Goal: Check status: Check status

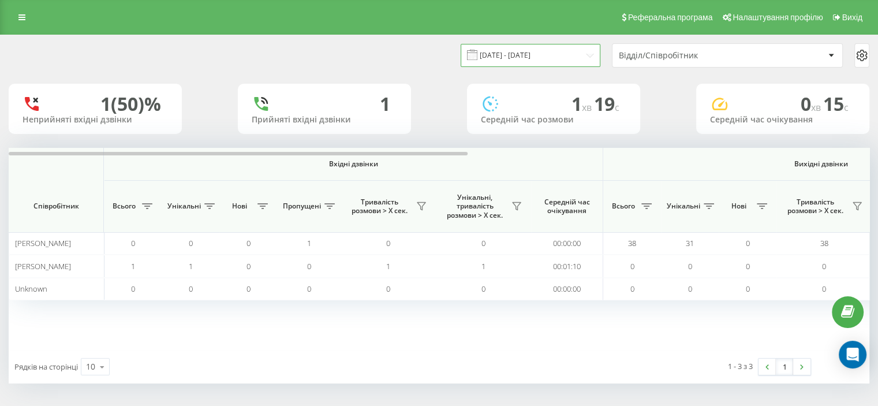
click at [548, 57] on input "14.04.2025 - 14.04.2025" at bounding box center [530, 55] width 140 height 23
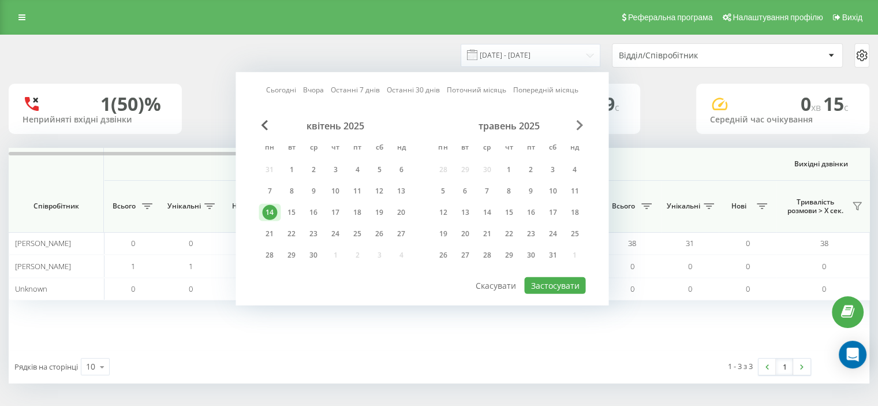
click at [579, 124] on span "Next Month" at bounding box center [579, 125] width 7 height 10
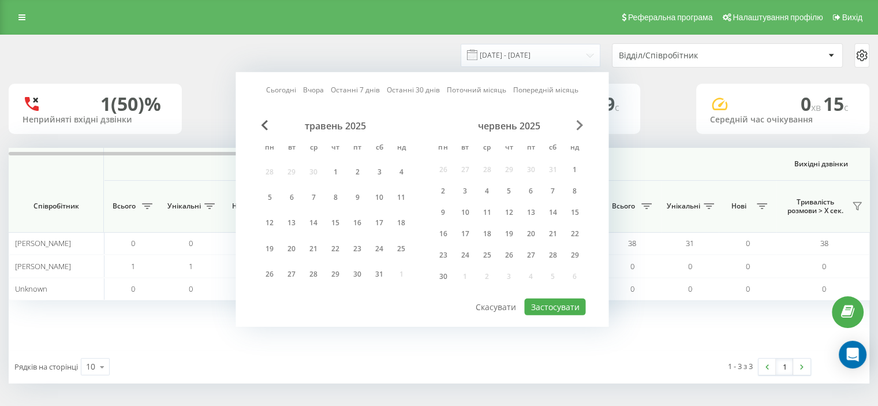
click at [579, 124] on span "Next Month" at bounding box center [579, 125] width 7 height 10
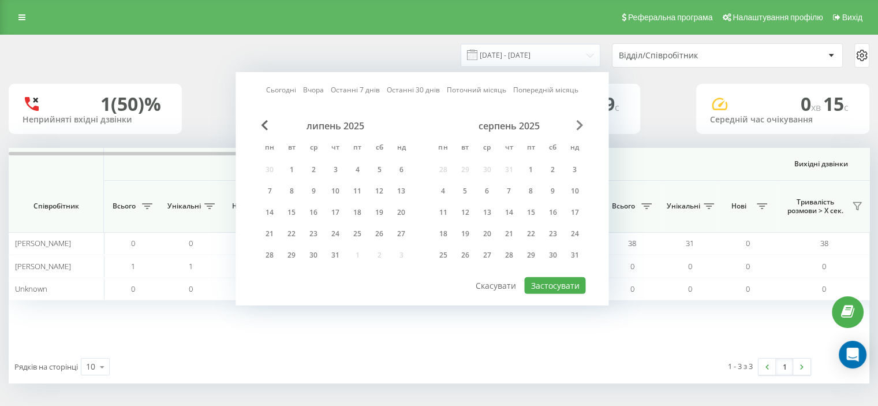
click at [579, 124] on span "Next Month" at bounding box center [579, 125] width 7 height 10
click at [539, 215] on div "19" at bounding box center [530, 212] width 22 height 17
click at [547, 281] on button "Застосувати" at bounding box center [554, 285] width 61 height 17
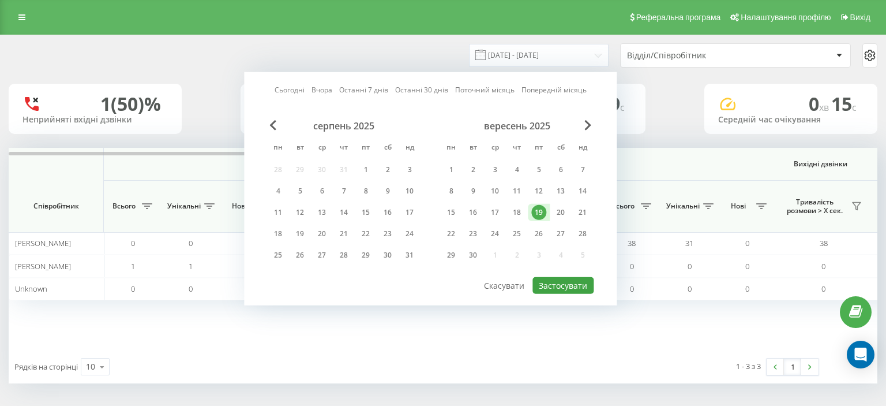
type input "19.09.2025 - 19.09.2025"
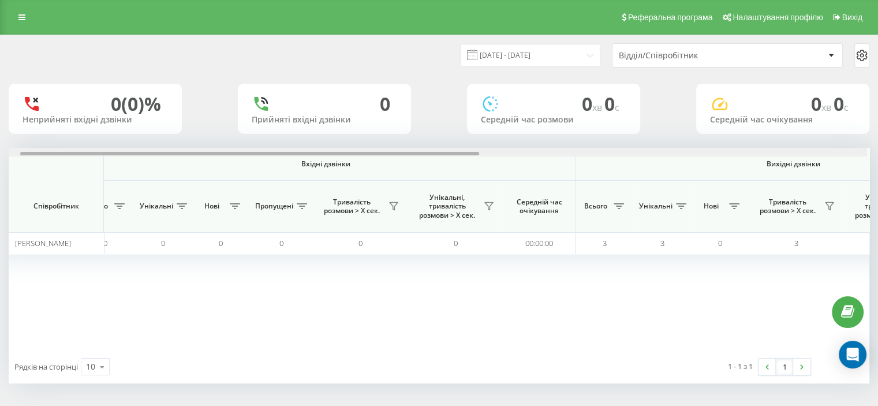
drag, startPoint x: 440, startPoint y: 152, endPoint x: 448, endPoint y: 152, distance: 8.1
click at [448, 152] on div at bounding box center [249, 153] width 459 height 3
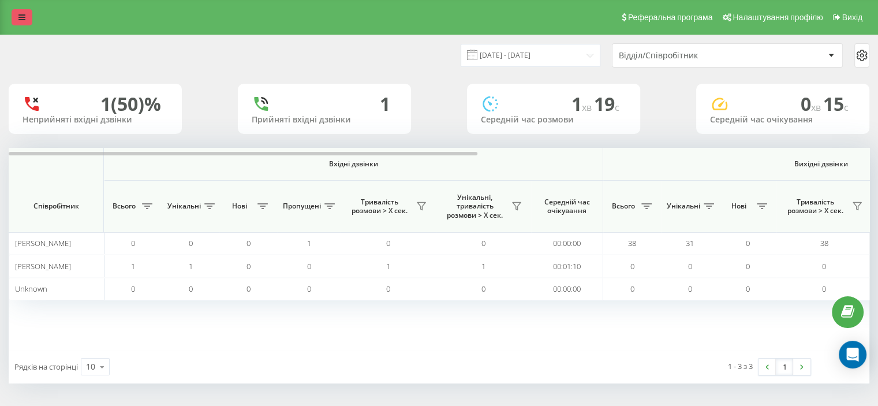
click at [21, 13] on icon at bounding box center [21, 17] width 7 height 8
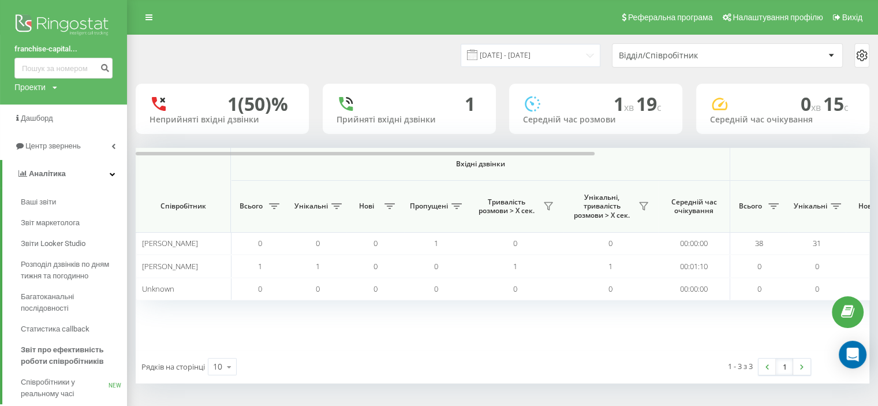
click at [56, 48] on link "franchise-capital..." at bounding box center [63, 49] width 98 height 12
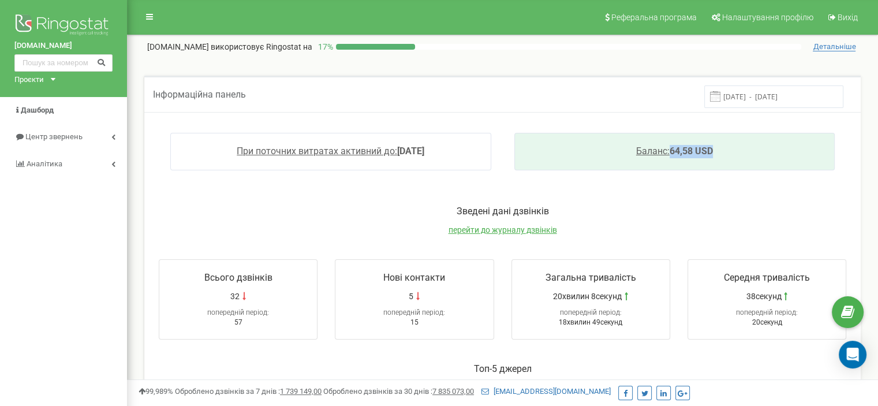
drag, startPoint x: 717, startPoint y: 148, endPoint x: 672, endPoint y: 148, distance: 45.0
click at [672, 148] on div "Баланс: 64,58 USD" at bounding box center [674, 152] width 321 height 38
copy link "64,58 USD"
